Goal: Task Accomplishment & Management: Use online tool/utility

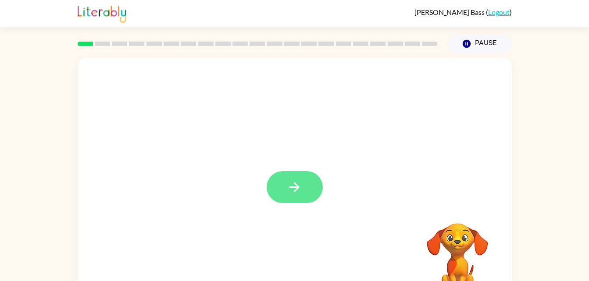
click at [291, 191] on icon "button" at bounding box center [294, 187] width 15 height 15
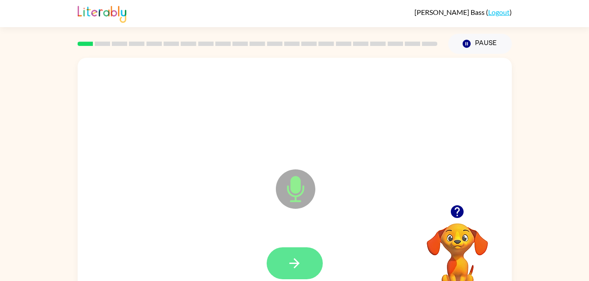
click at [294, 262] on icon "button" at bounding box center [294, 263] width 15 height 15
click at [295, 269] on icon "button" at bounding box center [294, 263] width 15 height 15
click at [295, 262] on icon "button" at bounding box center [294, 263] width 15 height 15
click at [453, 214] on icon "button" at bounding box center [457, 212] width 13 height 13
click at [293, 270] on icon "button" at bounding box center [294, 263] width 15 height 15
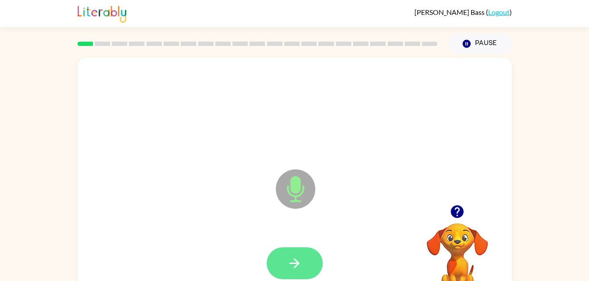
click at [285, 254] on button "button" at bounding box center [295, 264] width 56 height 32
click at [310, 251] on button "button" at bounding box center [295, 264] width 56 height 32
click at [295, 274] on button "button" at bounding box center [295, 264] width 56 height 32
click at [298, 260] on icon "button" at bounding box center [294, 263] width 15 height 15
click at [290, 264] on icon "button" at bounding box center [294, 264] width 10 height 10
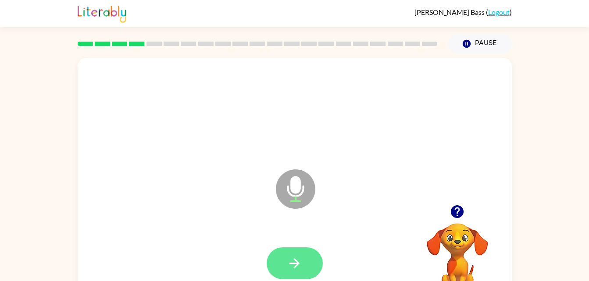
click at [297, 275] on button "button" at bounding box center [295, 264] width 56 height 32
click at [300, 262] on icon "button" at bounding box center [294, 263] width 15 height 15
click at [287, 266] on icon "button" at bounding box center [294, 263] width 15 height 15
click at [292, 261] on icon "button" at bounding box center [294, 263] width 15 height 15
click at [295, 261] on icon "button" at bounding box center [294, 263] width 15 height 15
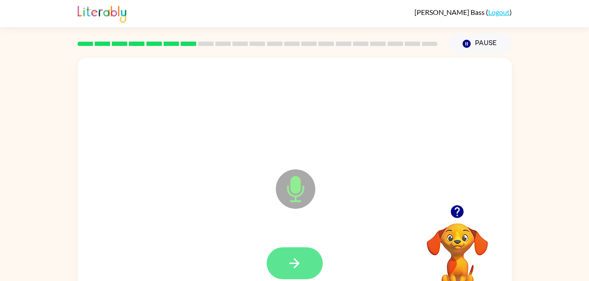
click at [295, 265] on icon "button" at bounding box center [294, 263] width 15 height 15
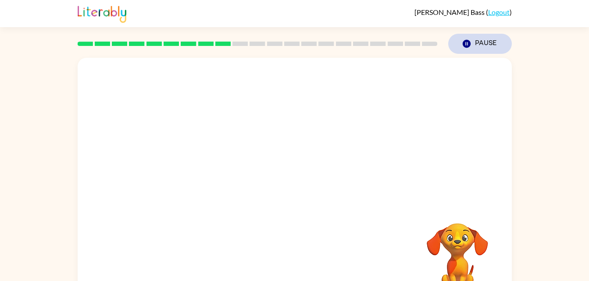
click at [461, 48] on button "Pause Pause" at bounding box center [480, 44] width 64 height 20
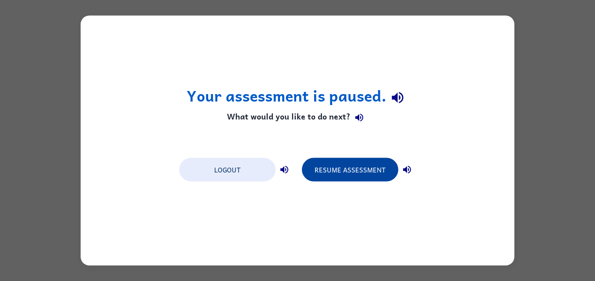
click at [375, 172] on button "Resume Assessment" at bounding box center [350, 170] width 96 height 24
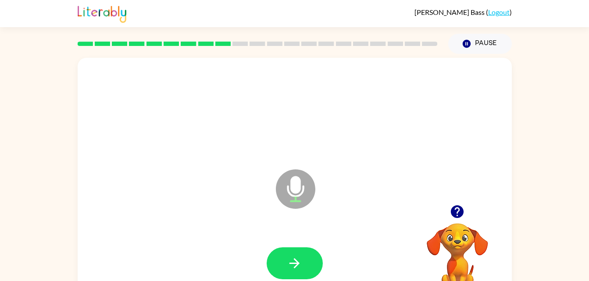
click at [449, 205] on icon "button" at bounding box center [456, 211] width 15 height 15
click at [290, 264] on icon "button" at bounding box center [294, 264] width 10 height 10
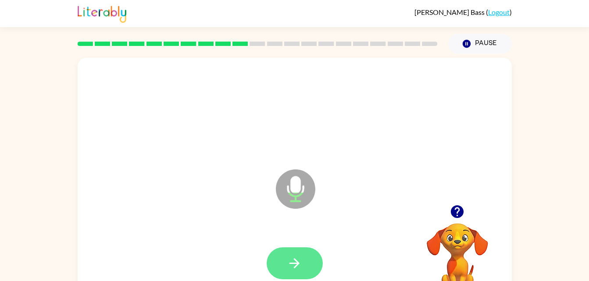
click at [300, 274] on button "button" at bounding box center [295, 264] width 56 height 32
click at [295, 249] on button "button" at bounding box center [295, 264] width 56 height 32
click at [299, 258] on icon "button" at bounding box center [294, 263] width 15 height 15
click at [290, 263] on icon "button" at bounding box center [294, 264] width 10 height 10
click at [302, 274] on button "button" at bounding box center [295, 264] width 56 height 32
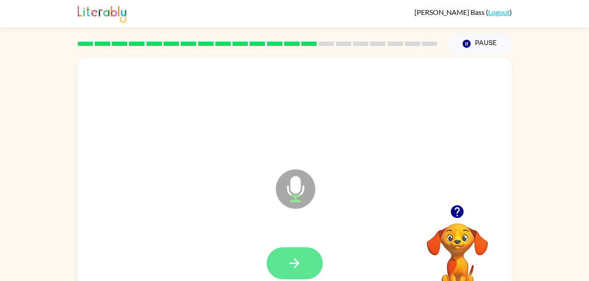
click at [302, 277] on button "button" at bounding box center [295, 264] width 56 height 32
click at [320, 266] on button "button" at bounding box center [295, 264] width 56 height 32
click at [296, 256] on icon "button" at bounding box center [294, 263] width 15 height 15
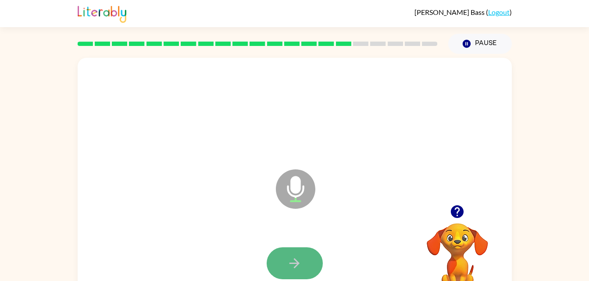
click at [304, 264] on button "button" at bounding box center [295, 264] width 56 height 32
click at [305, 263] on button "button" at bounding box center [295, 264] width 56 height 32
click at [258, 235] on div at bounding box center [294, 264] width 416 height 72
click at [309, 266] on button "button" at bounding box center [295, 264] width 56 height 32
click at [295, 274] on button "button" at bounding box center [295, 264] width 56 height 32
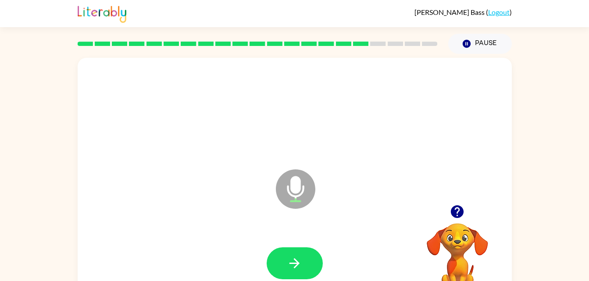
click at [294, 244] on div at bounding box center [294, 264] width 416 height 72
click at [293, 252] on button "button" at bounding box center [295, 264] width 56 height 32
click at [316, 261] on button "button" at bounding box center [295, 264] width 56 height 32
drag, startPoint x: 316, startPoint y: 261, endPoint x: 246, endPoint y: 239, distance: 73.2
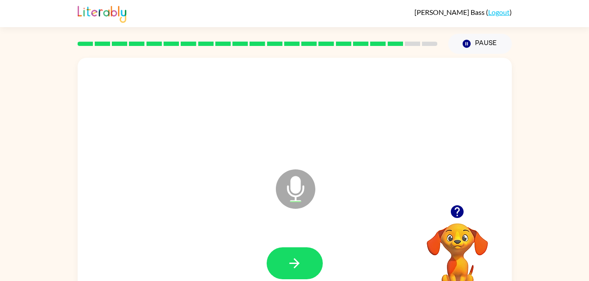
click at [246, 239] on div at bounding box center [294, 264] width 416 height 72
click at [290, 263] on icon "button" at bounding box center [294, 264] width 10 height 10
drag, startPoint x: 290, startPoint y: 263, endPoint x: 249, endPoint y: 249, distance: 43.5
click at [249, 249] on div at bounding box center [294, 264] width 416 height 72
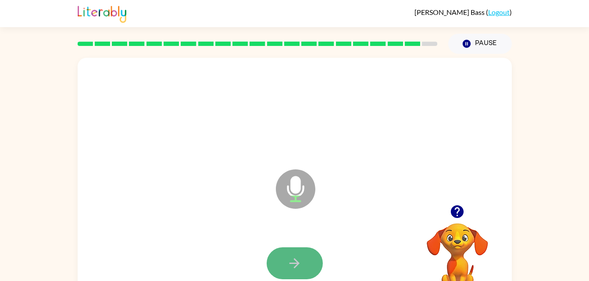
click at [296, 267] on icon "button" at bounding box center [294, 263] width 15 height 15
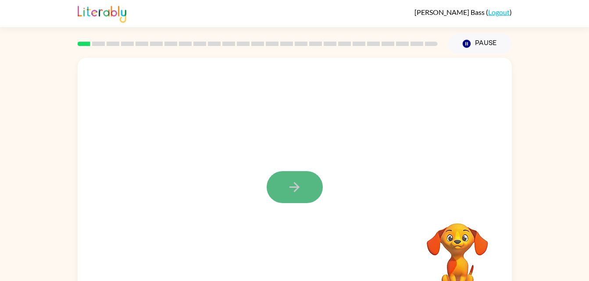
click at [303, 192] on button "button" at bounding box center [295, 187] width 56 height 32
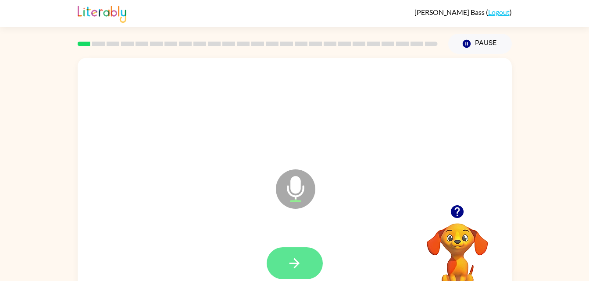
click at [303, 266] on button "button" at bounding box center [295, 264] width 56 height 32
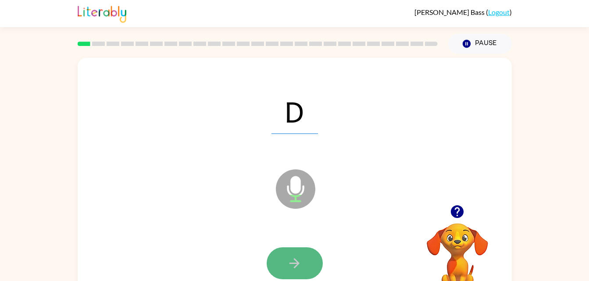
click at [298, 250] on button "button" at bounding box center [295, 264] width 56 height 32
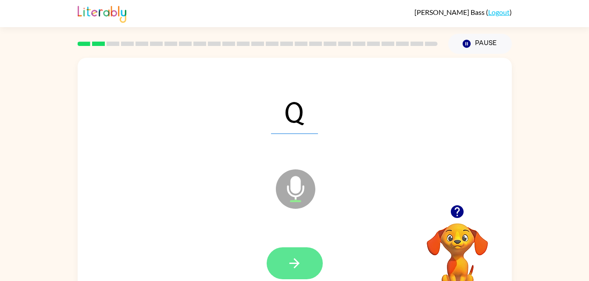
click at [301, 271] on button "button" at bounding box center [295, 264] width 56 height 32
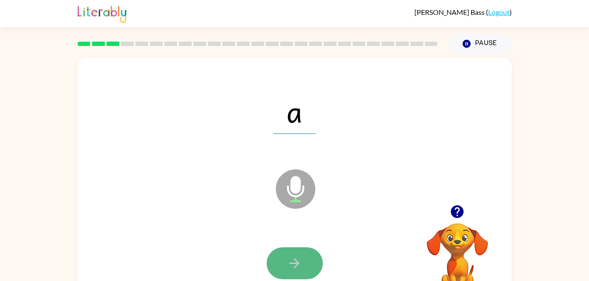
click at [299, 251] on button "button" at bounding box center [295, 264] width 56 height 32
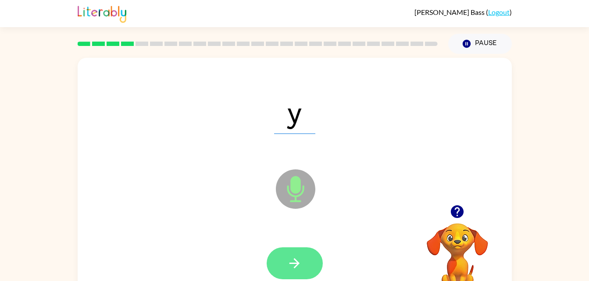
click at [306, 264] on button "button" at bounding box center [295, 264] width 56 height 32
click at [288, 261] on icon "button" at bounding box center [294, 263] width 15 height 15
click at [305, 272] on button "button" at bounding box center [295, 264] width 56 height 32
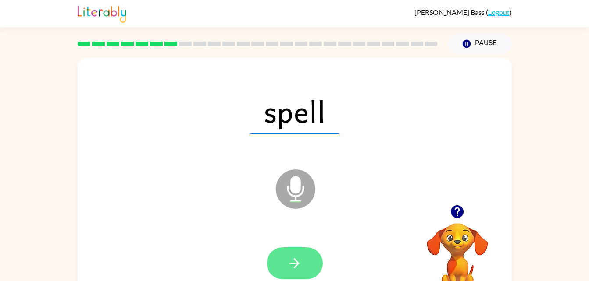
click at [303, 272] on button "button" at bounding box center [295, 264] width 56 height 32
click at [295, 270] on icon "button" at bounding box center [294, 263] width 15 height 15
click at [300, 261] on icon "button" at bounding box center [294, 263] width 15 height 15
click at [299, 262] on icon "button" at bounding box center [294, 263] width 15 height 15
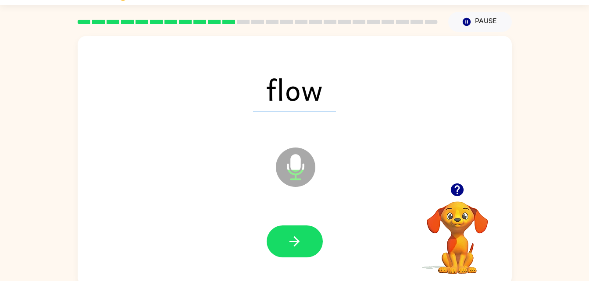
scroll to position [27, 0]
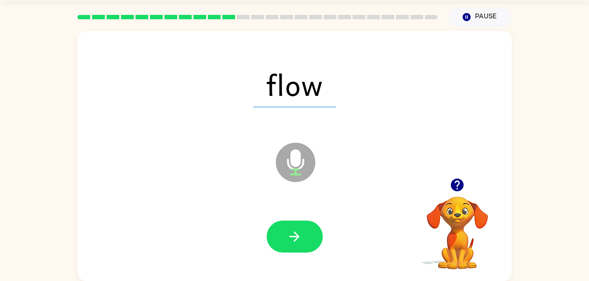
click at [300, 259] on div at bounding box center [294, 237] width 416 height 72
click at [308, 245] on button "button" at bounding box center [295, 237] width 56 height 32
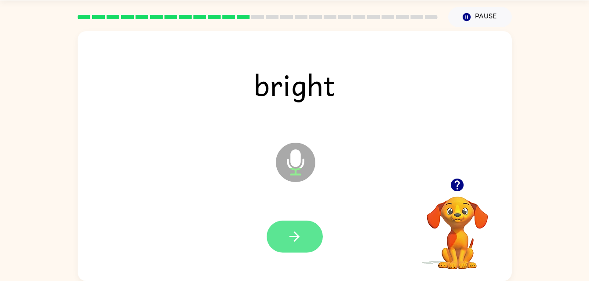
click at [275, 246] on button "button" at bounding box center [295, 237] width 56 height 32
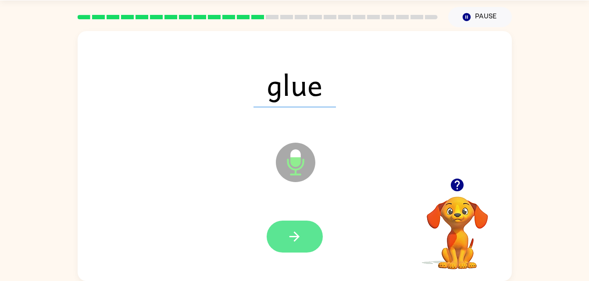
click at [297, 246] on button "button" at bounding box center [295, 237] width 56 height 32
click at [298, 244] on icon "button" at bounding box center [294, 236] width 15 height 15
click at [314, 238] on button "button" at bounding box center [295, 237] width 56 height 32
click at [302, 239] on button "button" at bounding box center [295, 237] width 56 height 32
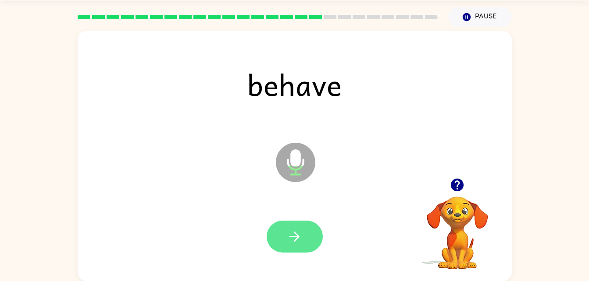
click at [309, 228] on button "button" at bounding box center [295, 237] width 56 height 32
click at [288, 244] on icon "button" at bounding box center [294, 236] width 15 height 15
click at [301, 233] on icon "button" at bounding box center [294, 236] width 15 height 15
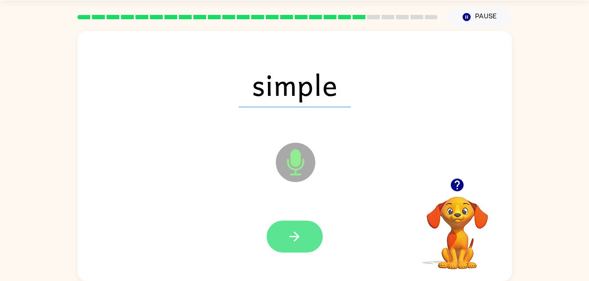
click at [295, 239] on icon "button" at bounding box center [294, 236] width 15 height 15
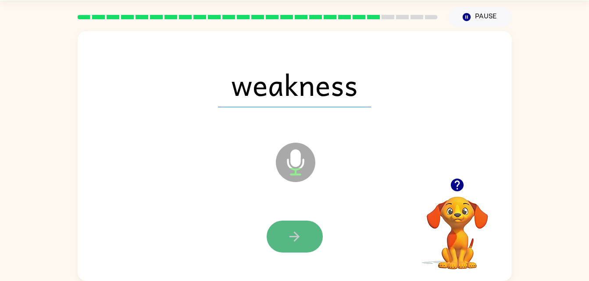
click at [278, 241] on button "button" at bounding box center [295, 237] width 56 height 32
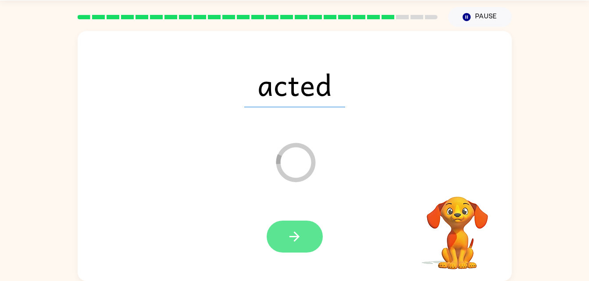
click at [293, 240] on icon "button" at bounding box center [294, 236] width 15 height 15
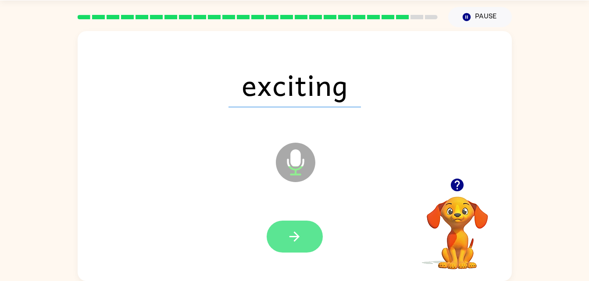
click at [310, 233] on button "button" at bounding box center [295, 237] width 56 height 32
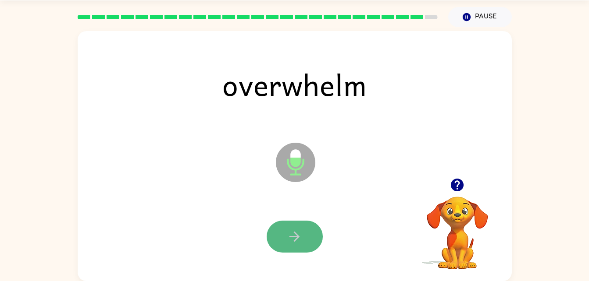
click at [295, 241] on icon "button" at bounding box center [294, 237] width 10 height 10
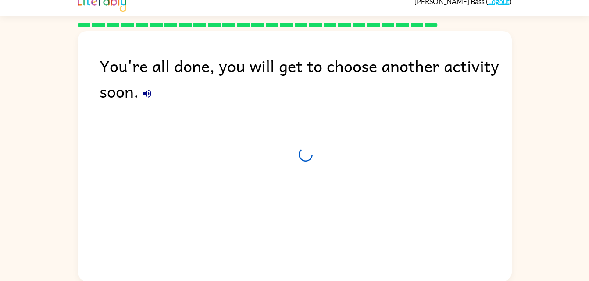
scroll to position [11, 0]
